Goal: Browse casually: Explore the website without a specific task or goal

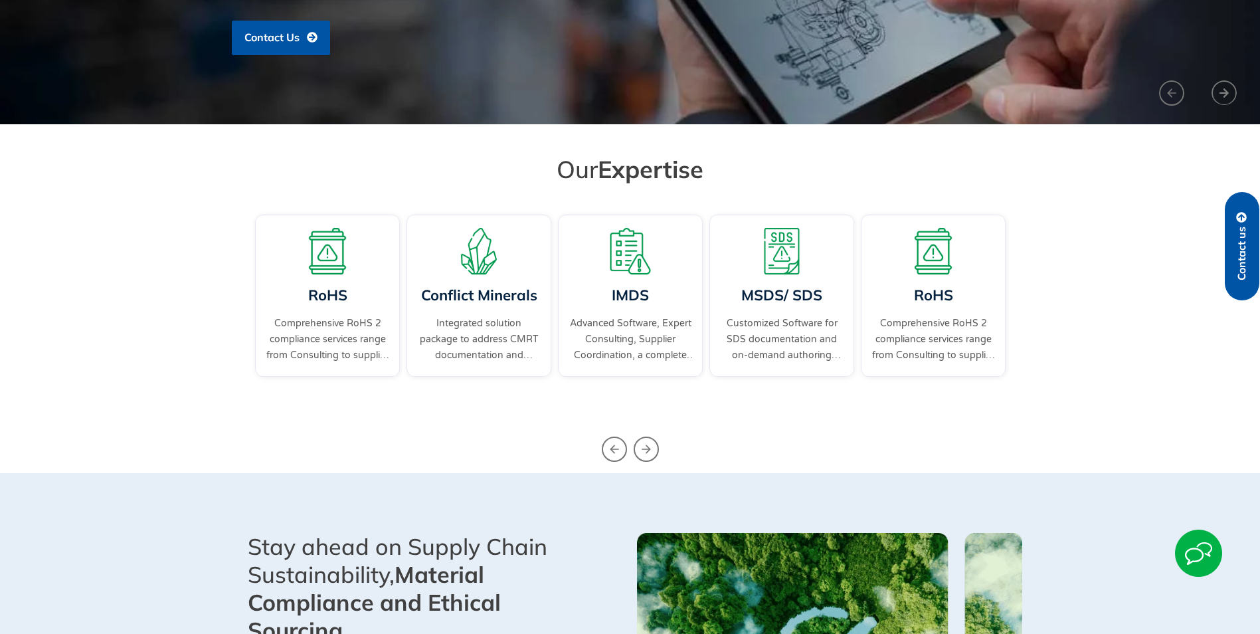
scroll to position [465, 0]
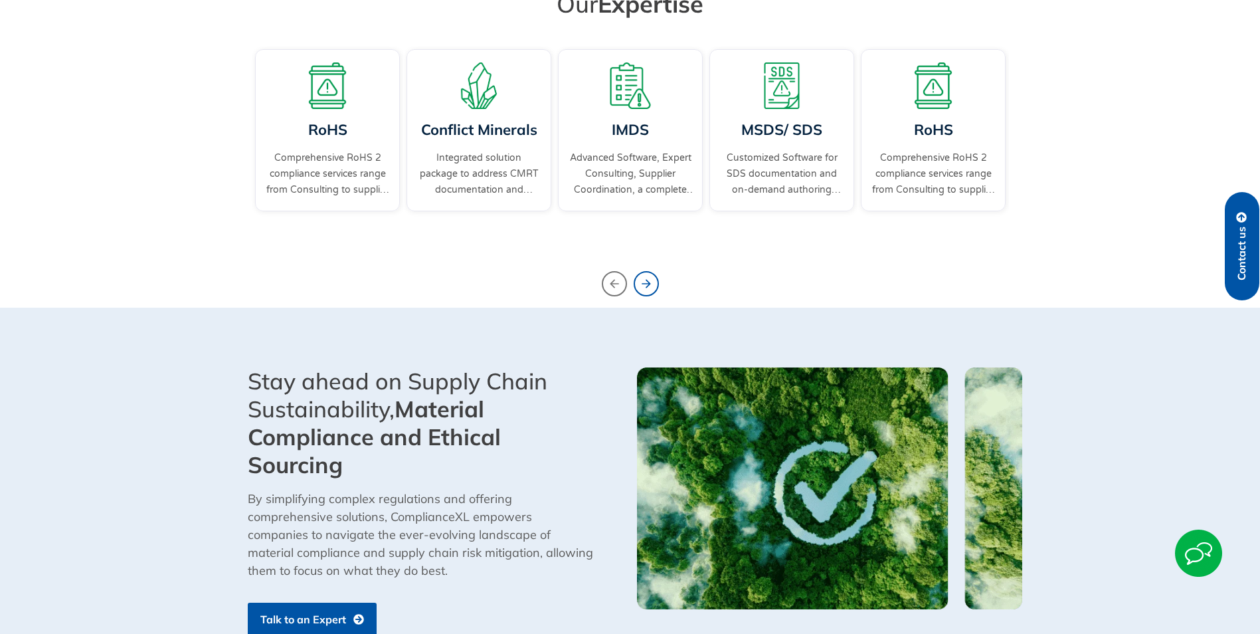
click at [644, 279] on icon "Next slide" at bounding box center [646, 283] width 25 height 25
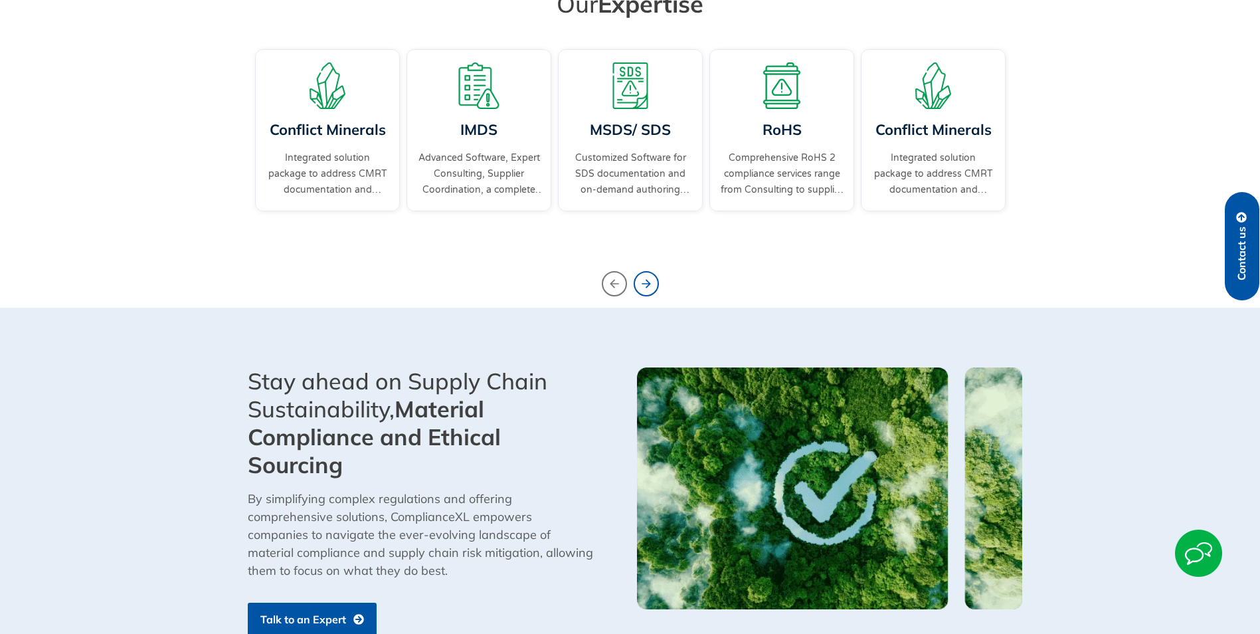
click at [644, 279] on icon "Next slide" at bounding box center [646, 283] width 25 height 25
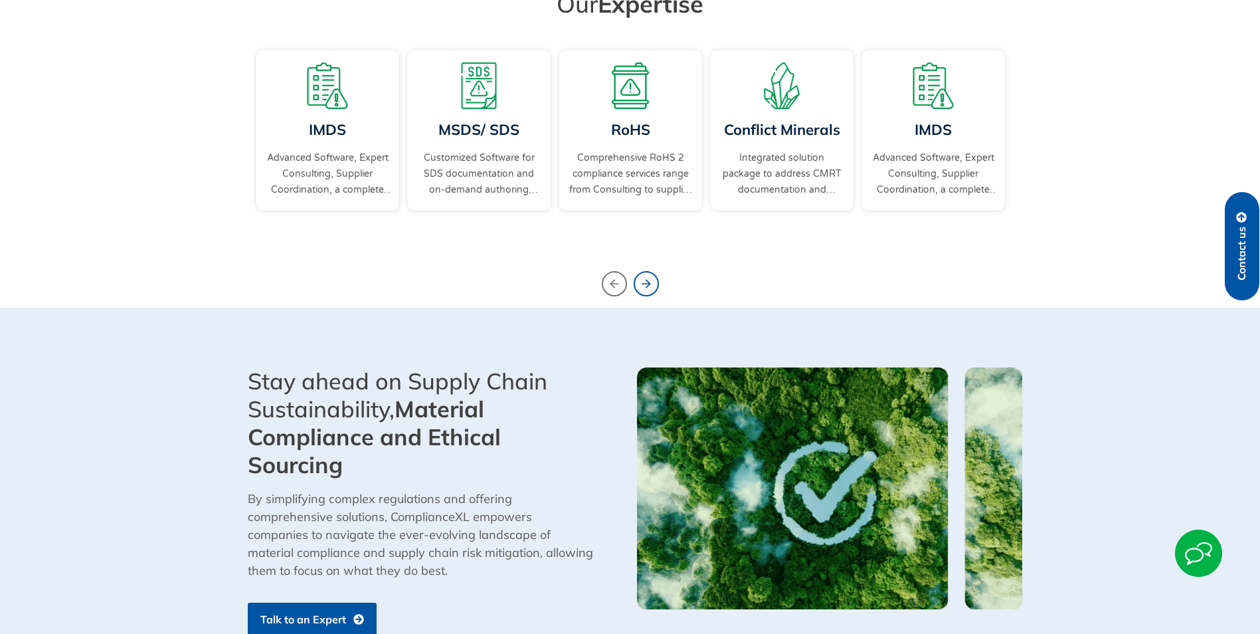
click at [644, 279] on icon "Next slide" at bounding box center [646, 283] width 25 height 25
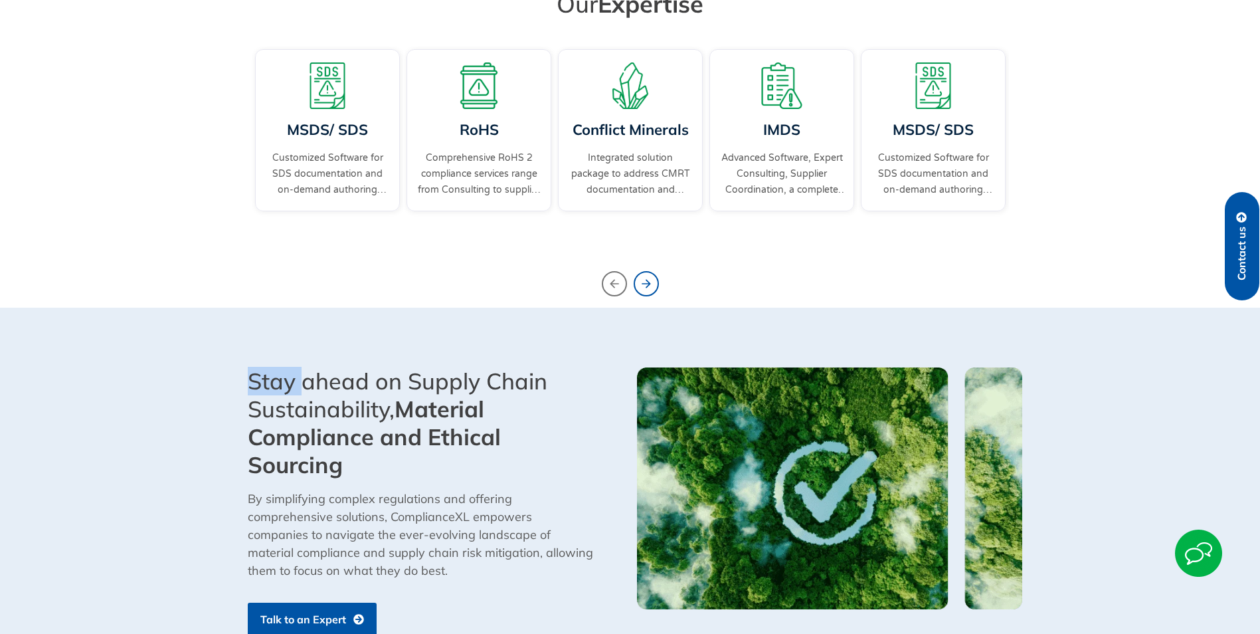
click at [644, 279] on icon "Next slide" at bounding box center [646, 283] width 25 height 25
drag, startPoint x: 644, startPoint y: 279, endPoint x: 644, endPoint y: 291, distance: 12.0
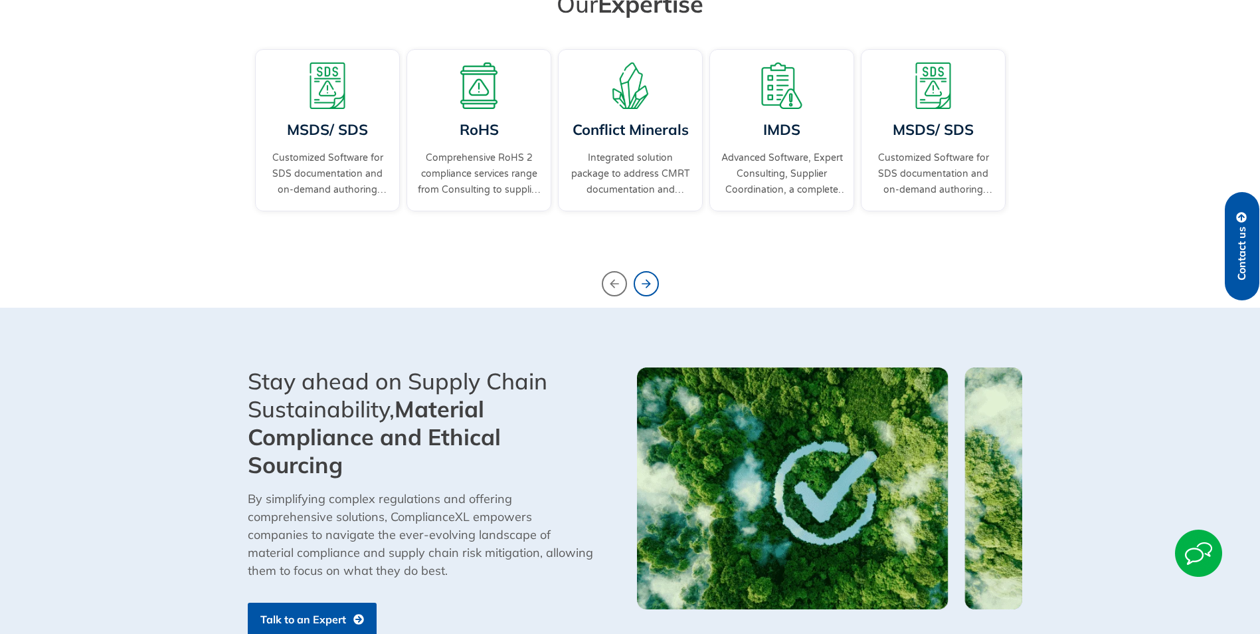
click at [644, 291] on icon "Next slide" at bounding box center [646, 283] width 25 height 25
click at [646, 287] on icon "Next slide" at bounding box center [646, 283] width 25 height 25
click at [620, 288] on icon "Previous slide" at bounding box center [614, 283] width 25 height 25
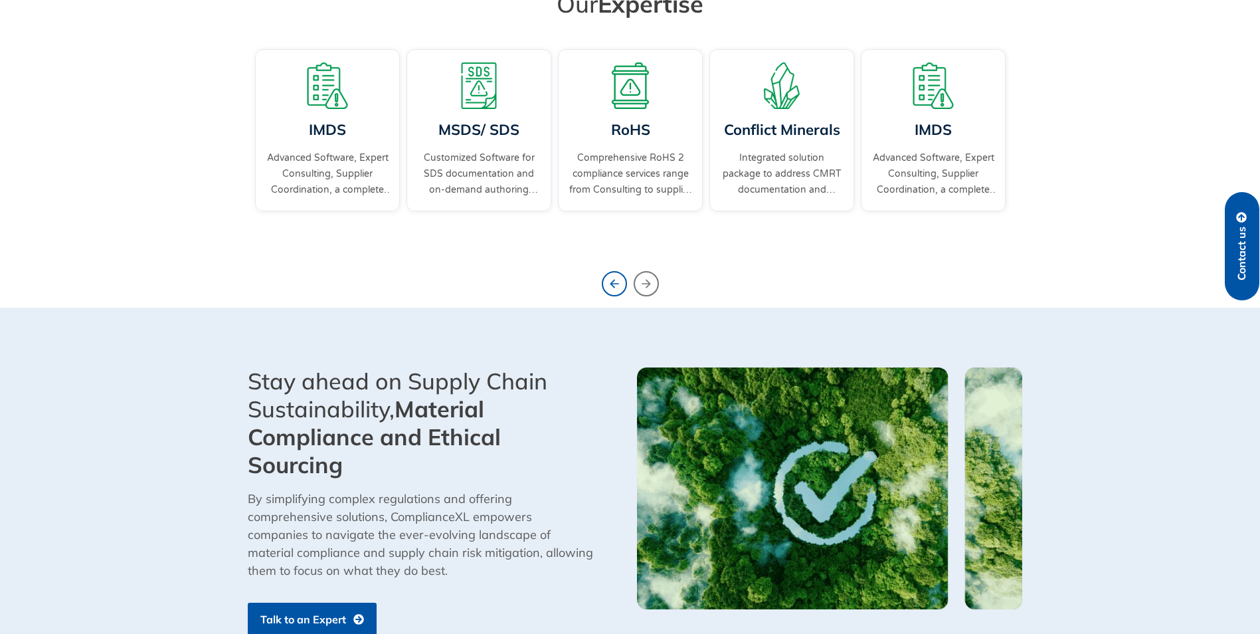
click at [620, 288] on icon "Previous slide" at bounding box center [614, 283] width 25 height 25
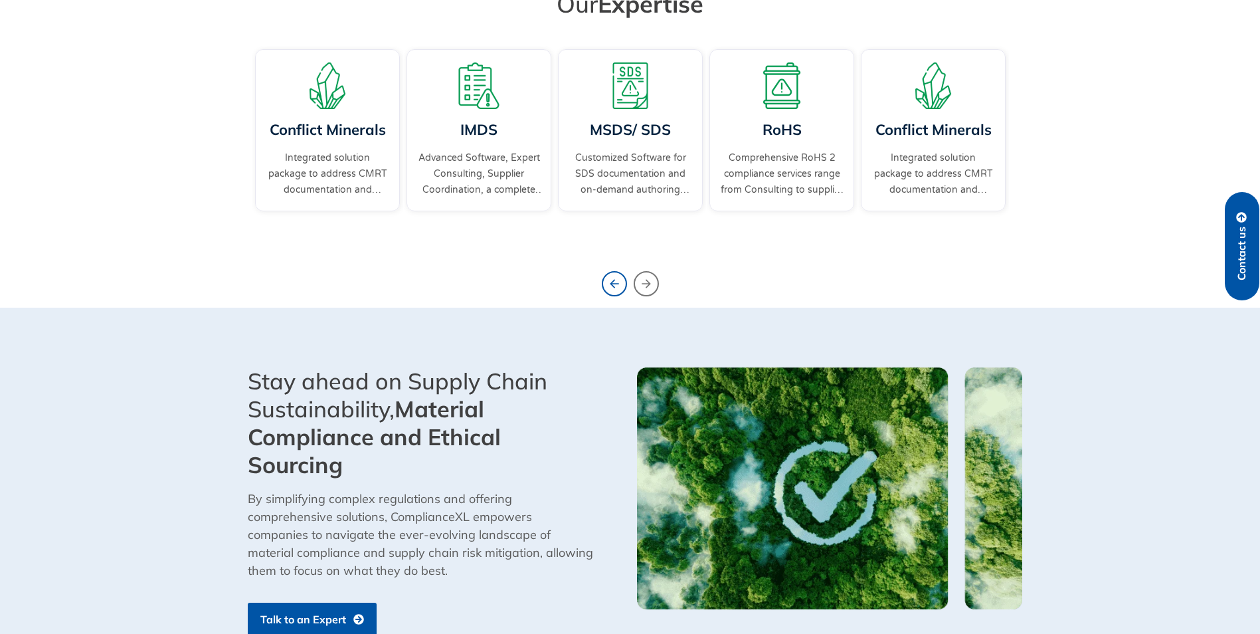
click at [620, 288] on icon "Previous slide" at bounding box center [614, 283] width 25 height 25
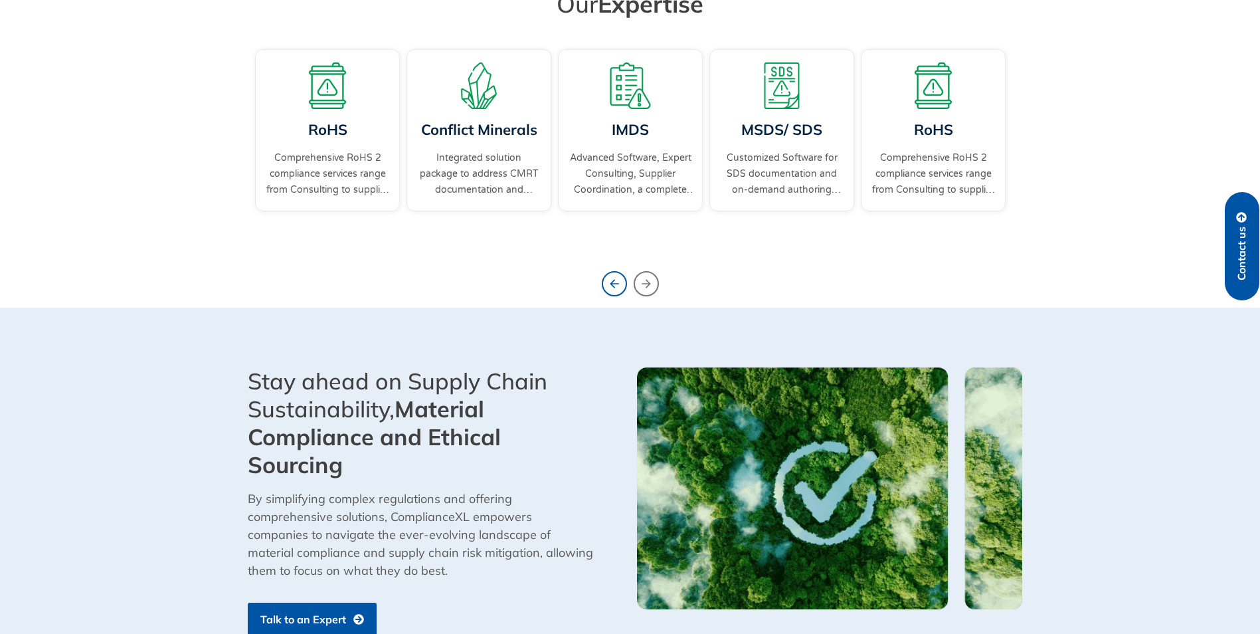
click at [620, 288] on icon "Previous slide" at bounding box center [614, 283] width 25 height 25
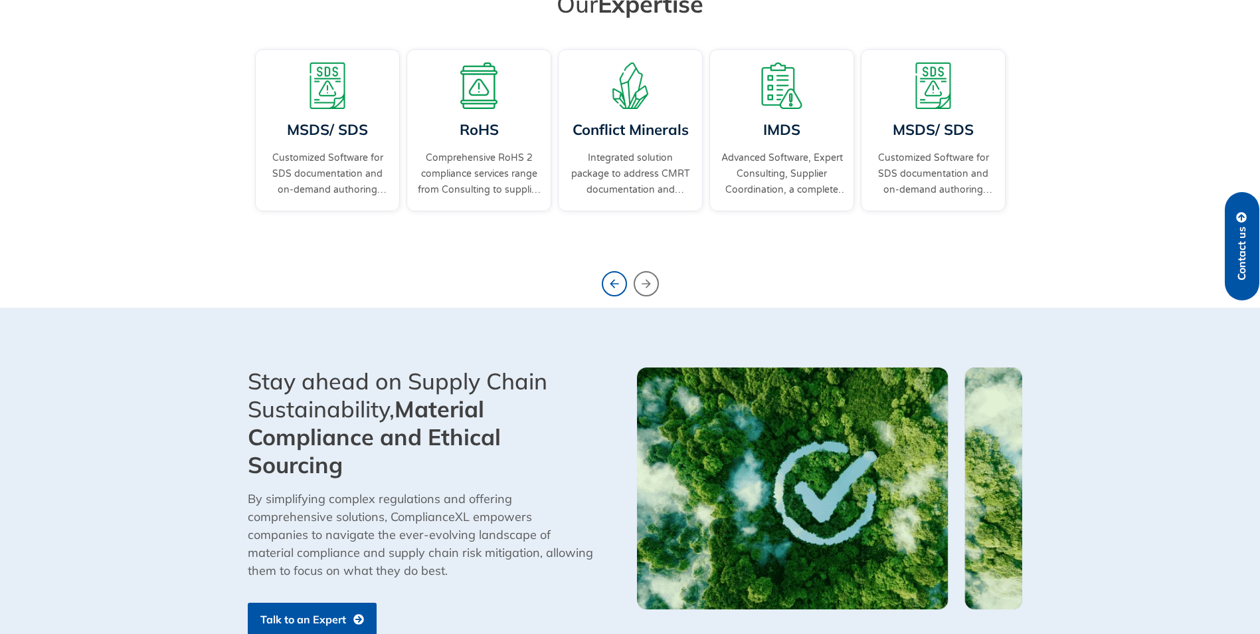
click at [620, 288] on icon "Previous slide" at bounding box center [614, 283] width 25 height 25
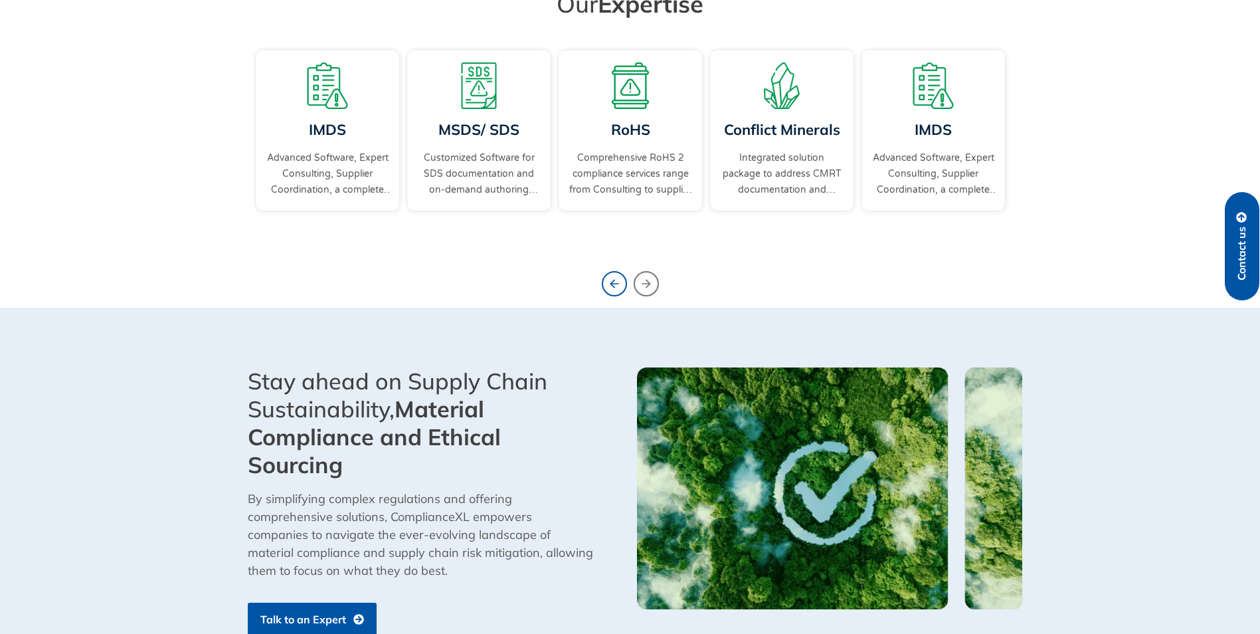
click at [620, 288] on icon "Previous slide" at bounding box center [614, 283] width 25 height 25
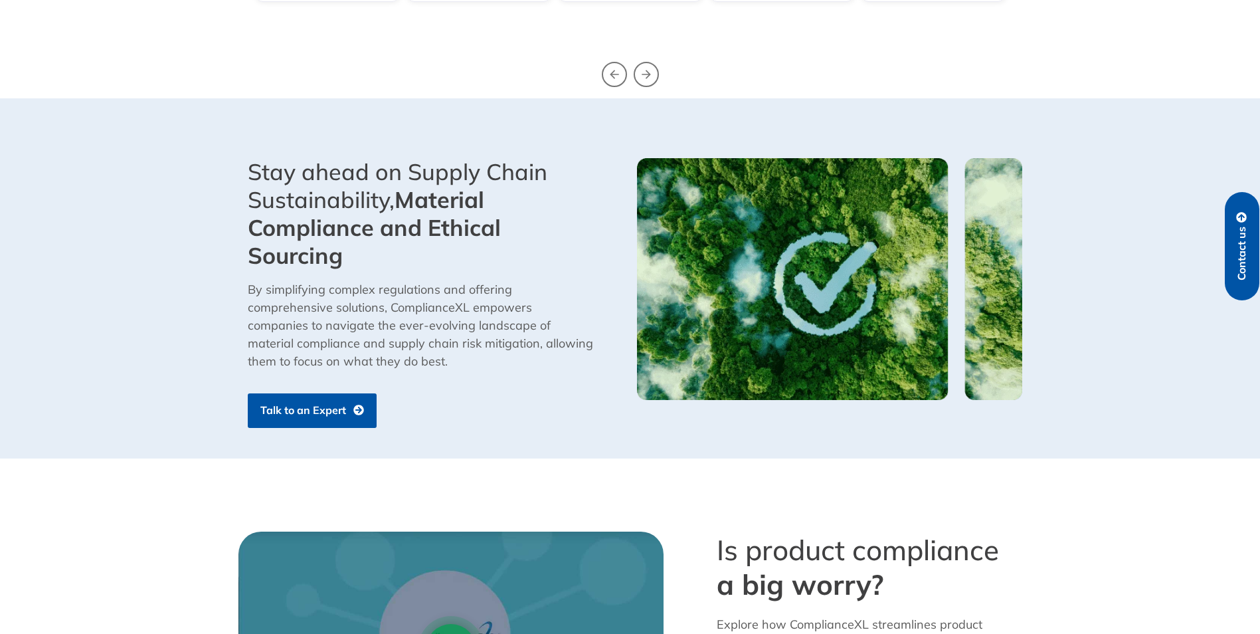
scroll to position [598, 0]
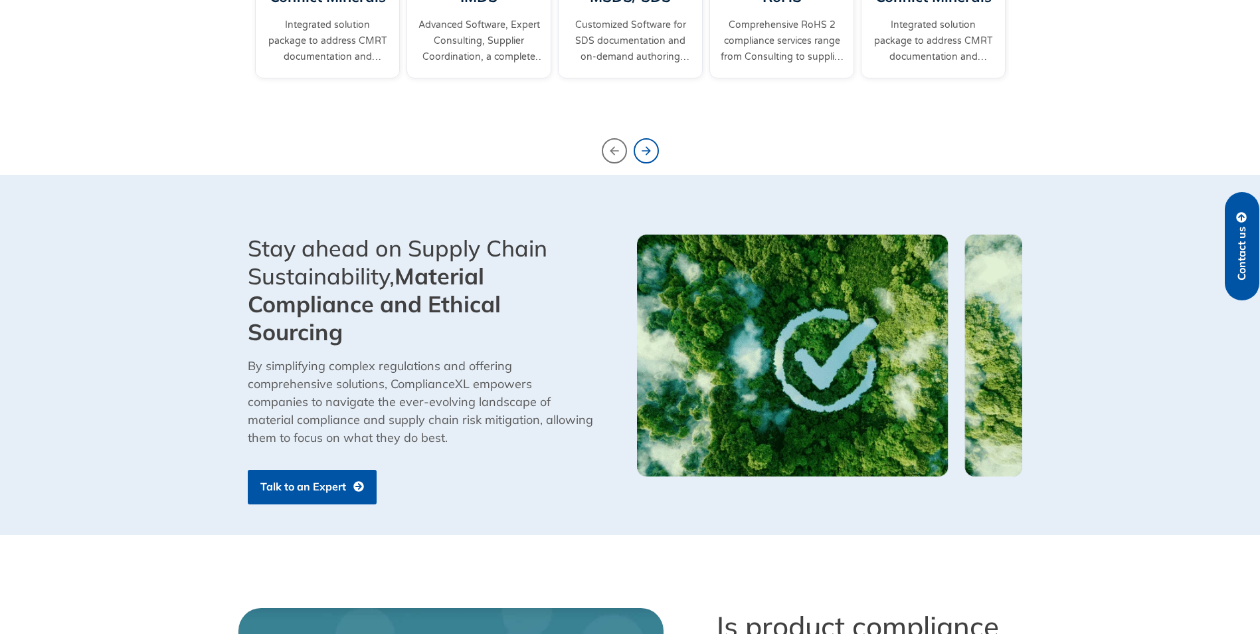
click at [652, 155] on icon "Next slide" at bounding box center [646, 150] width 25 height 25
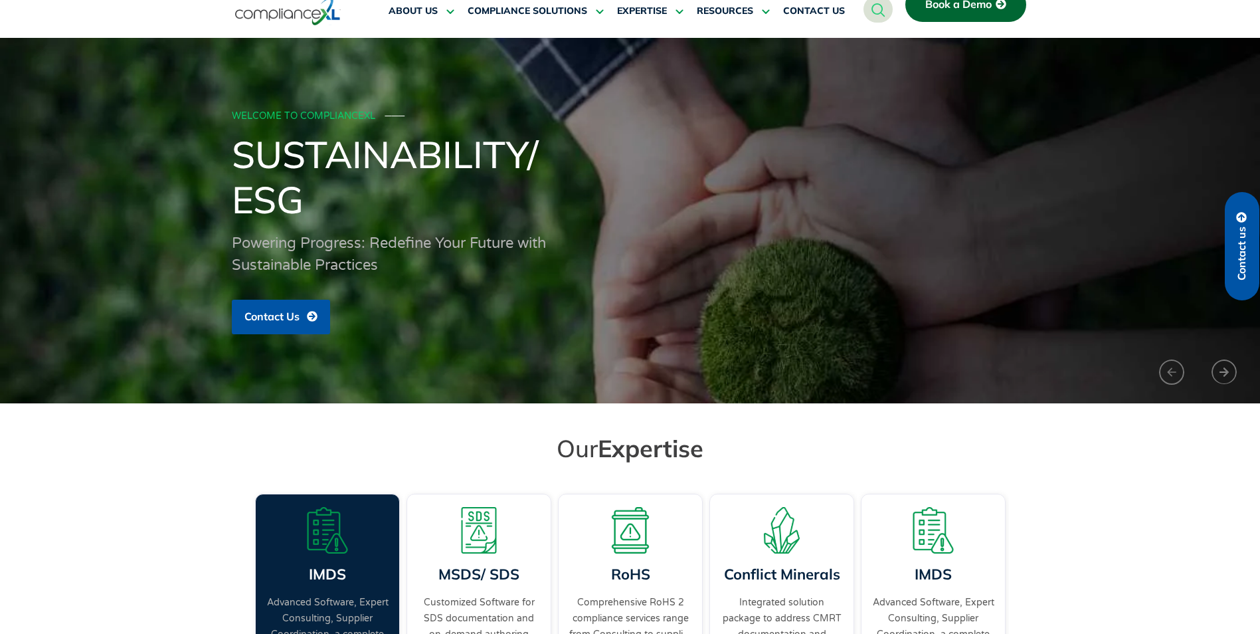
scroll to position [0, 0]
